Goal: Information Seeking & Learning: Learn about a topic

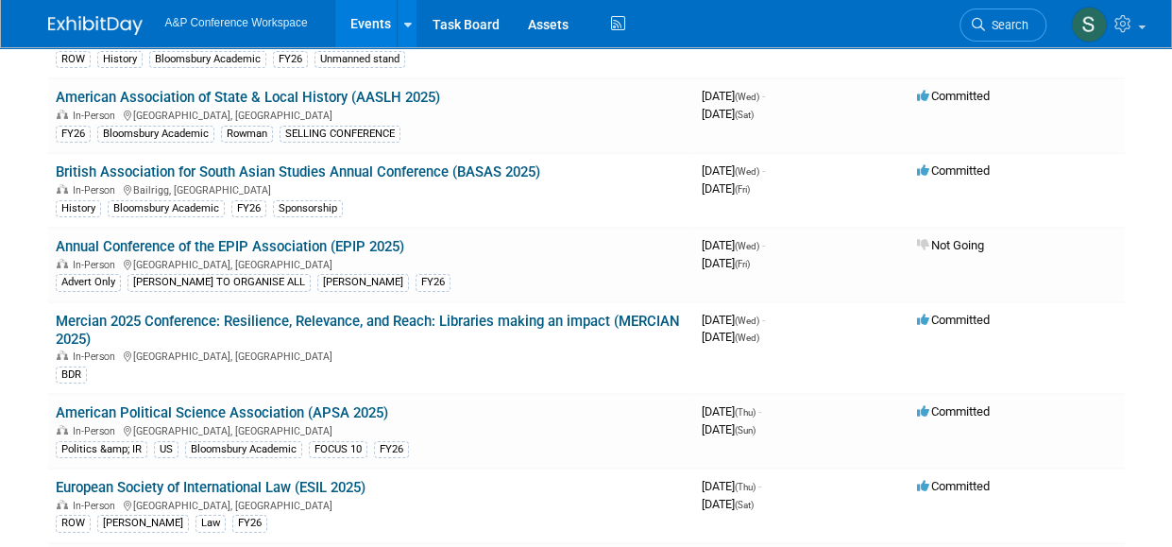
scroll to position [3092, 0]
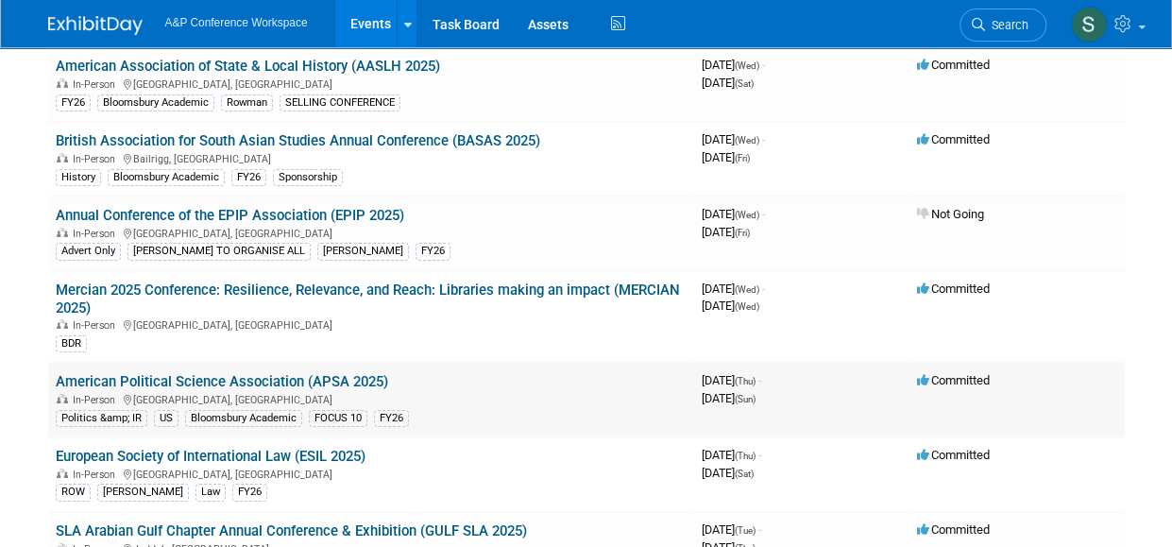
click at [329, 373] on link "American Political Science Association (APSA 2025)" at bounding box center [222, 381] width 333 height 17
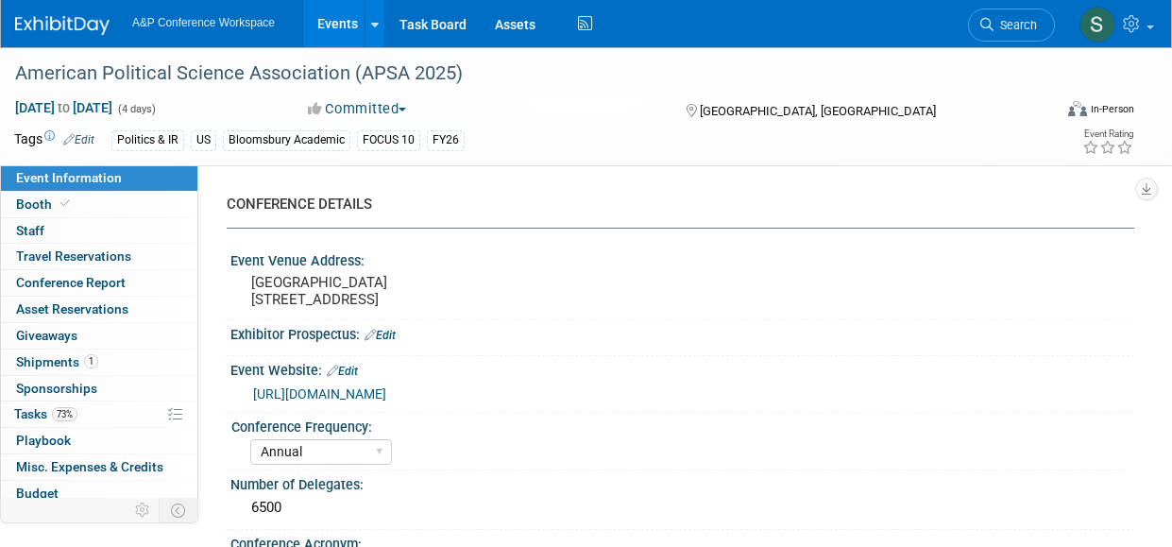
select select "Annual"
select select "Level 2"
select select "In-Person Booth"
select select "Politics & International Relations"
select select "Bloomsbury Academic"
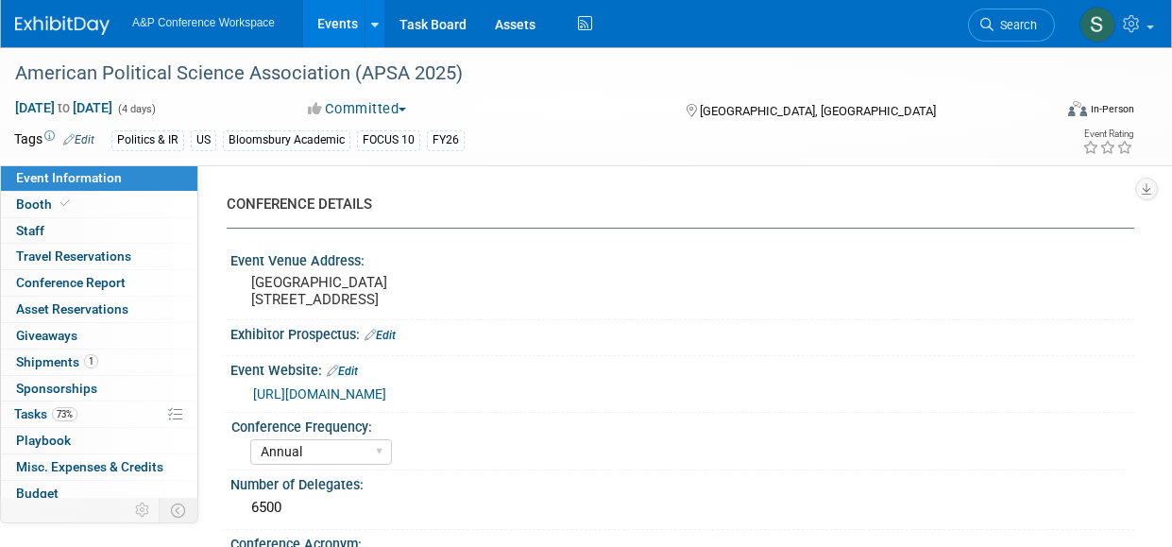
select select "Amanda Oney"
select select "Ami Reitmeier"
select select "Networking/Commissioning"
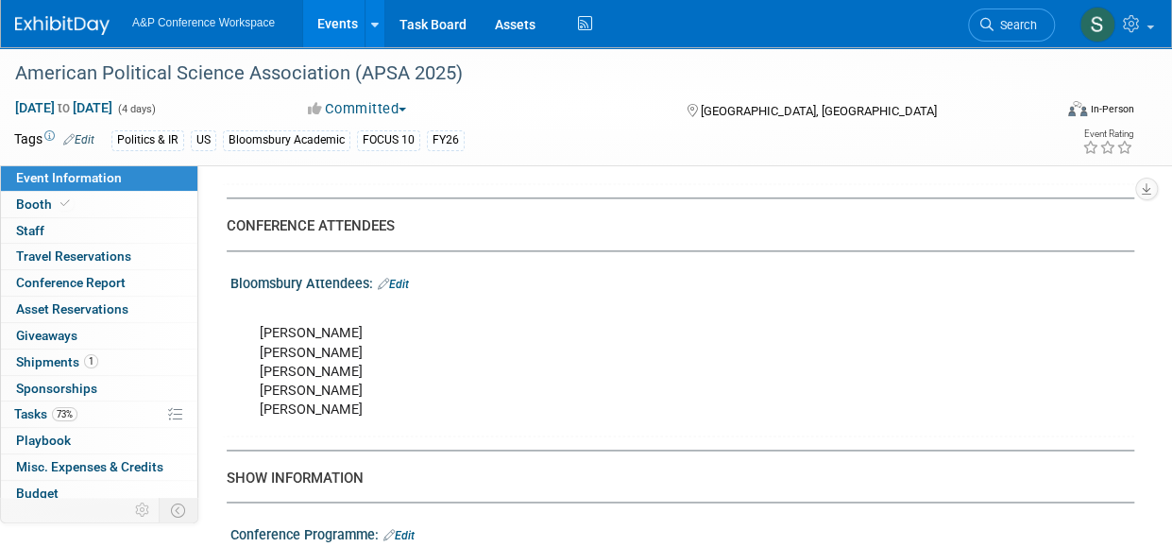
scroll to position [1139, 0]
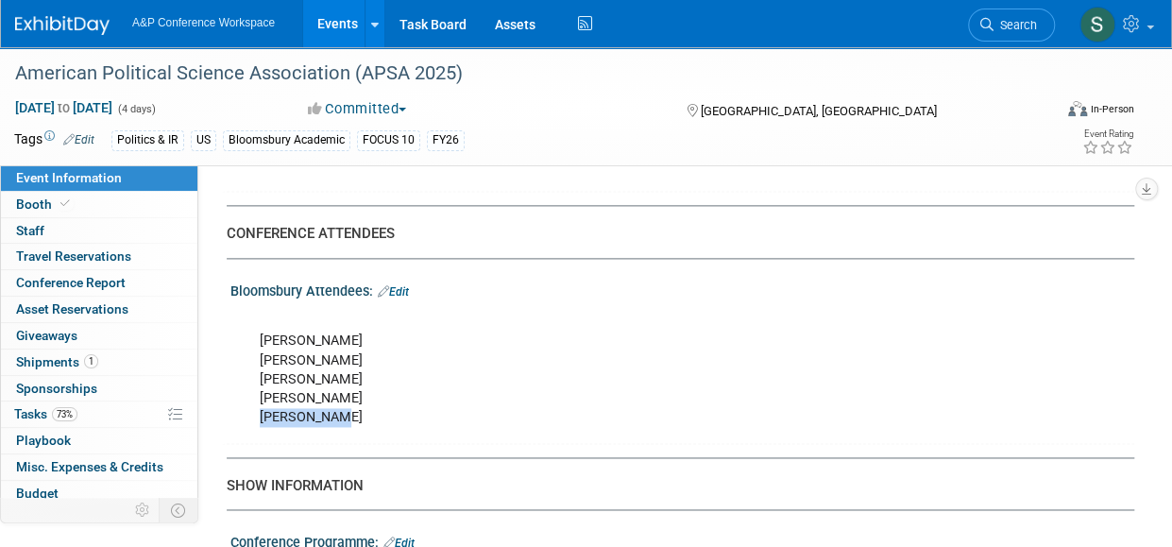
drag, startPoint x: 334, startPoint y: 424, endPoint x: 254, endPoint y: 428, distance: 80.4
click at [254, 428] on div "Atifa Jiwa Michael Kerns Joseph Parry Lilith Dorko Susan Jacob" at bounding box center [601, 369] width 708 height 132
click at [367, 394] on div "Atifa Jiwa Michael Kerns Joseph Parry Lilith Dorko Susan Jacob" at bounding box center [601, 369] width 708 height 132
drag, startPoint x: 262, startPoint y: 390, endPoint x: 244, endPoint y: 352, distance: 41.8
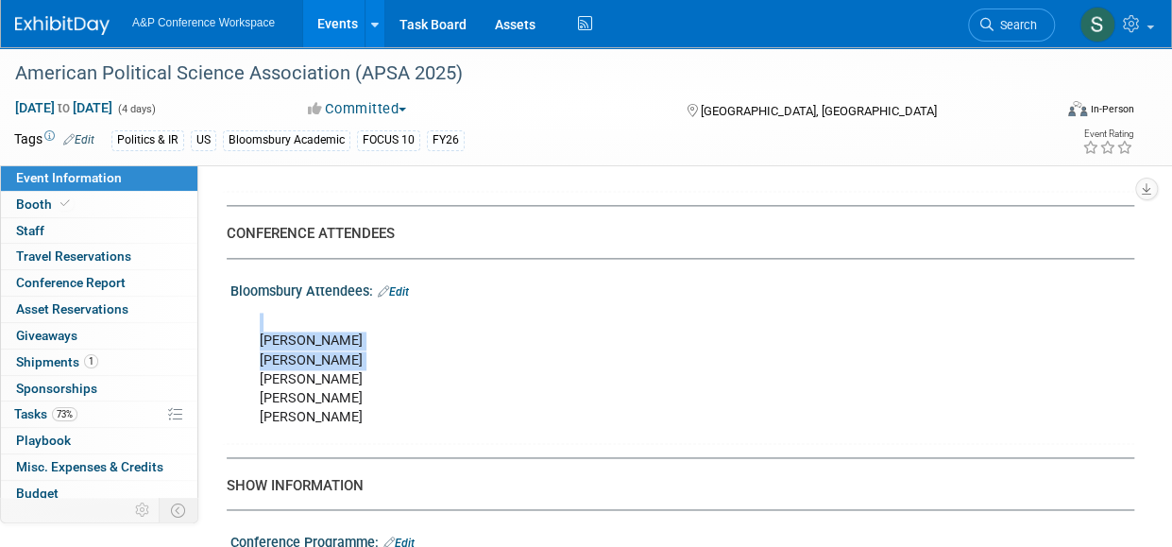
click at [244, 352] on div "Atifa Jiwa Michael Kerns Joseph Parry Lilith Dorko Susan Jacob X" at bounding box center [682, 368] width 904 height 139
drag, startPoint x: 261, startPoint y: 351, endPoint x: 363, endPoint y: 432, distance: 129.8
click at [363, 432] on div "Atifa Jiwa Michael Kerns Joseph Parry Lilith Dorko Susan Jacob" at bounding box center [601, 369] width 708 height 132
drag, startPoint x: 363, startPoint y: 432, endPoint x: 337, endPoint y: 428, distance: 25.8
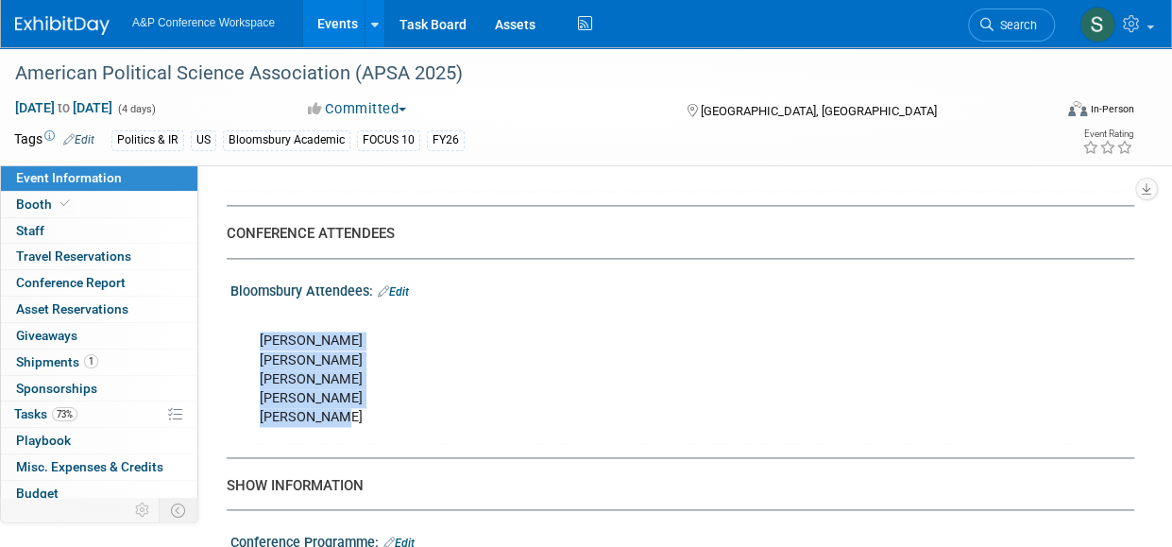
click at [337, 428] on div "Atifa Jiwa Michael Kerns Joseph Parry Lilith Dorko Susan Jacob" at bounding box center [601, 369] width 708 height 132
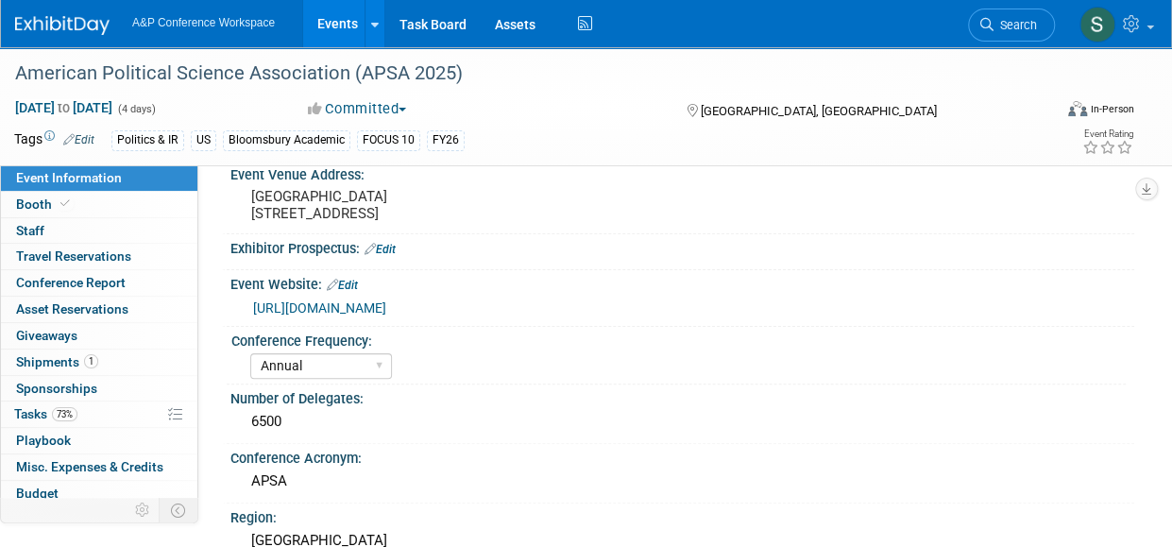
scroll to position [0, 0]
